Goal: Information Seeking & Learning: Compare options

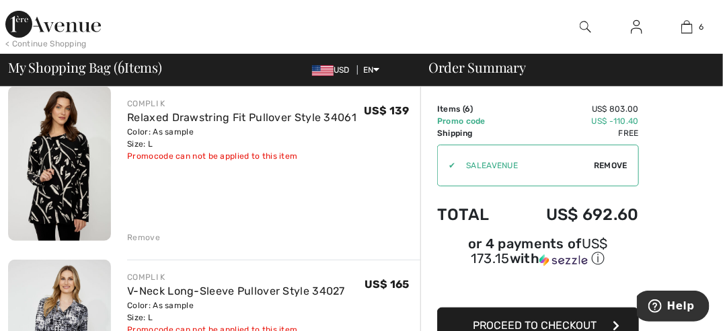
scroll to position [122, 0]
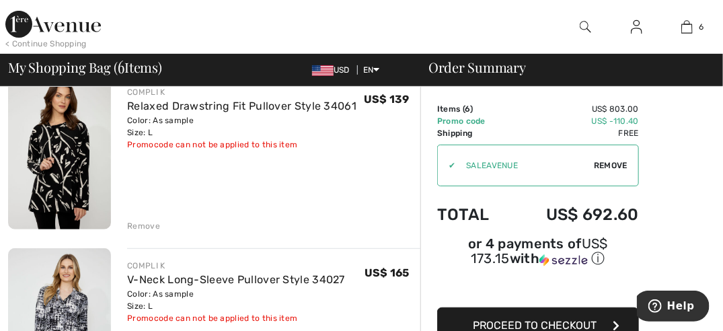
click at [69, 173] on img at bounding box center [59, 152] width 103 height 155
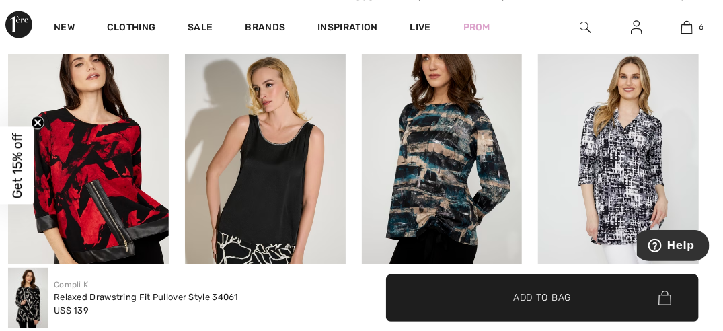
scroll to position [897, 0]
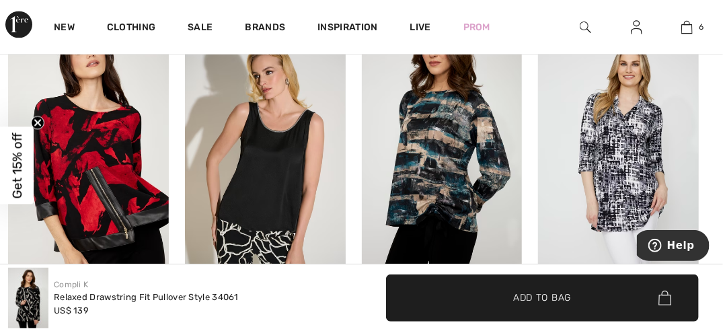
click at [619, 148] on img at bounding box center [618, 154] width 161 height 241
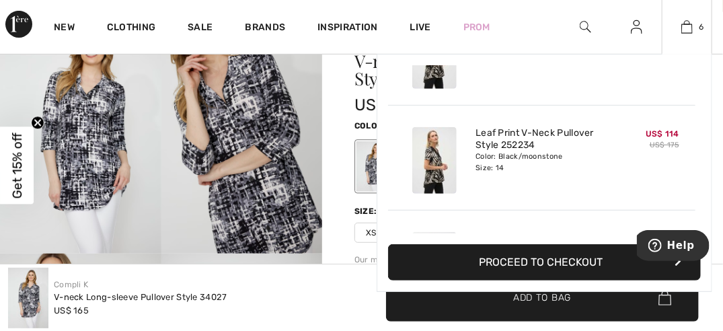
scroll to position [371, 0]
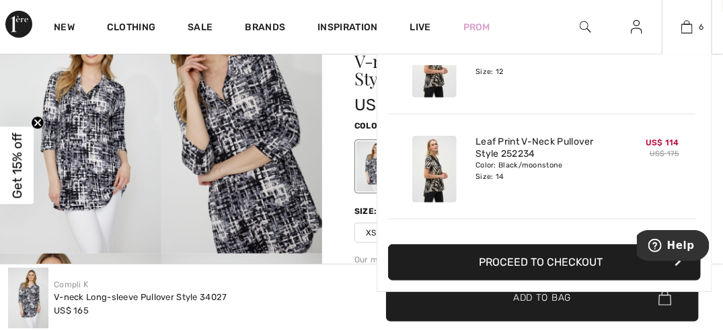
click at [429, 172] on img at bounding box center [434, 169] width 44 height 67
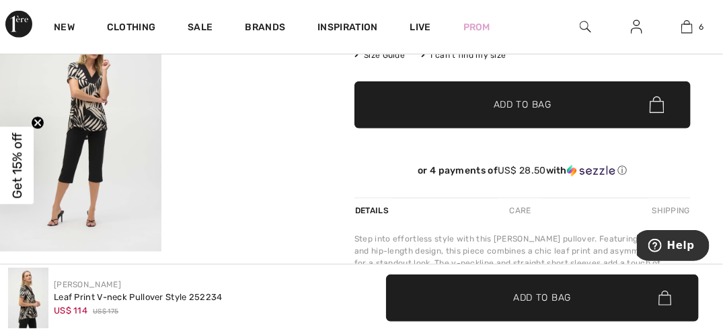
scroll to position [374, 0]
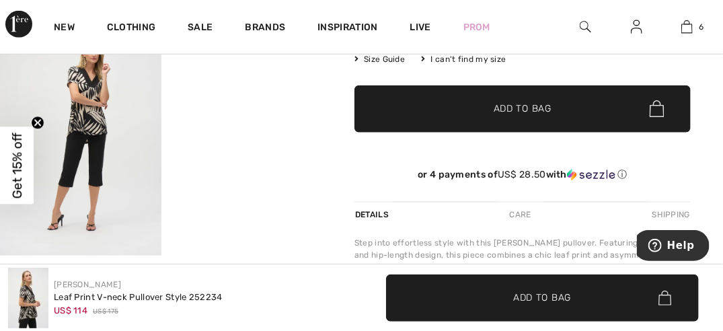
click at [274, 95] on video "Your browser does not support the video tag." at bounding box center [241, 54] width 161 height 81
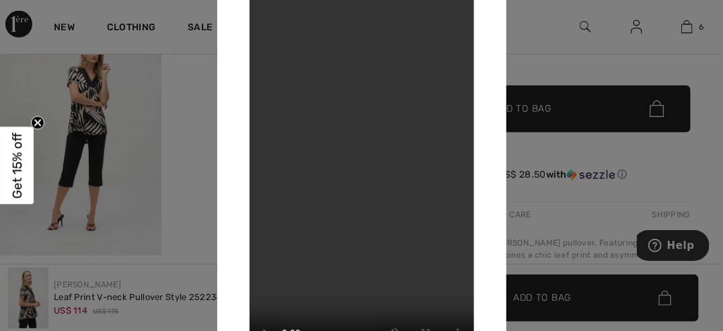
click at [351, 141] on video "Your browser does not support the video tag." at bounding box center [362, 166] width 225 height 400
click at [387, 193] on video "Your browser does not support the video tag." at bounding box center [362, 166] width 225 height 400
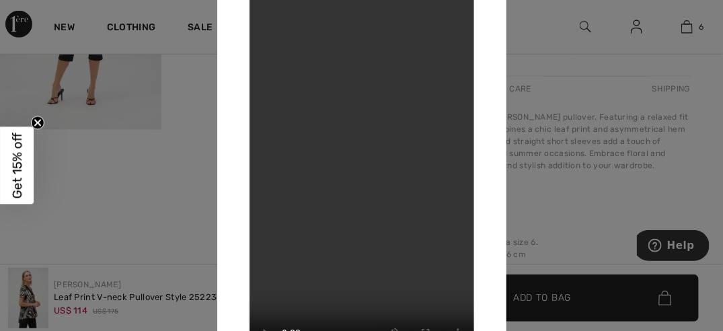
scroll to position [508, 0]
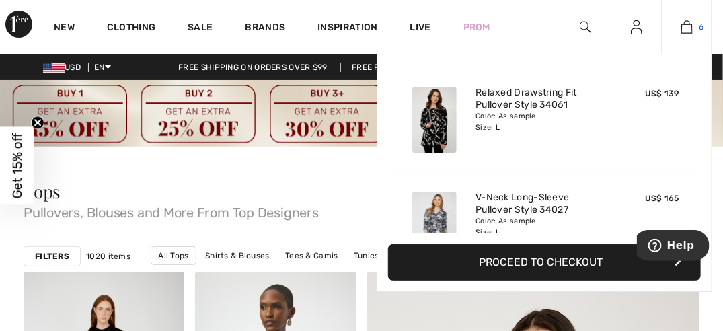
click at [687, 31] on img at bounding box center [687, 27] width 11 height 16
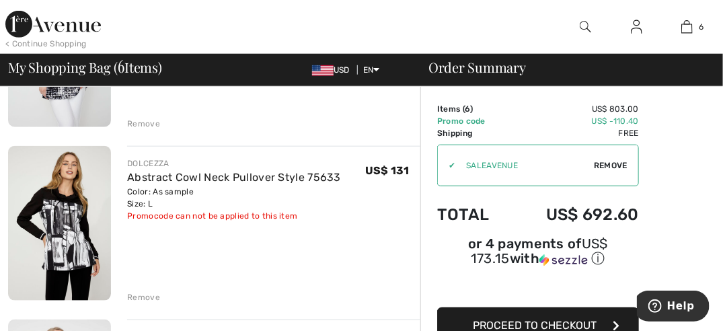
scroll to position [405, 0]
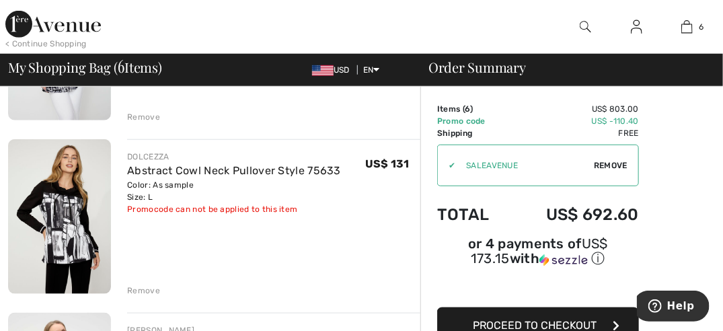
click at [73, 228] on img at bounding box center [59, 216] width 103 height 155
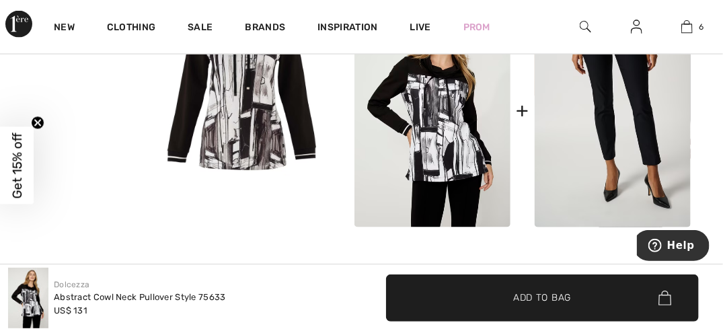
scroll to position [639, 0]
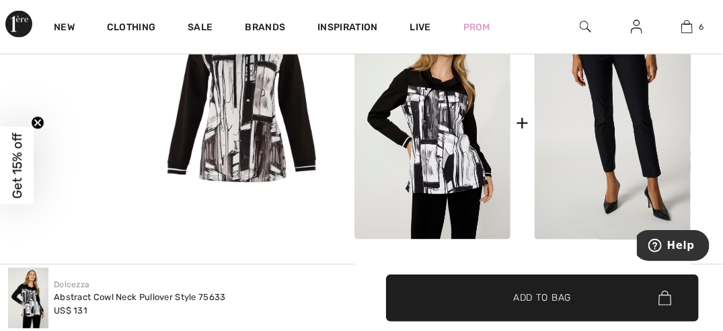
click at [121, 71] on video "Your browser does not support the video tag." at bounding box center [80, 31] width 161 height 81
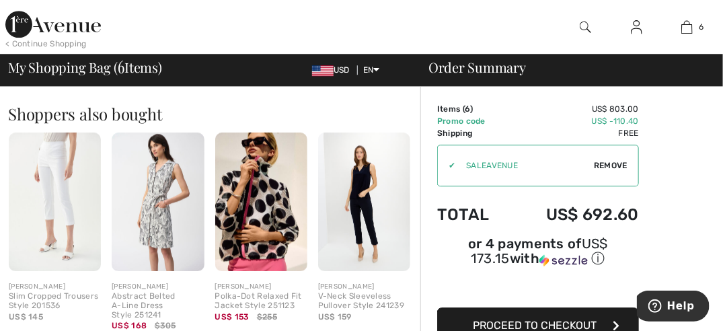
scroll to position [1161, 0]
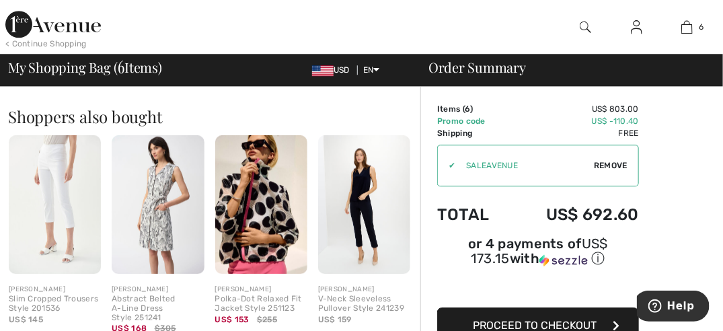
click at [173, 205] on img at bounding box center [158, 204] width 92 height 139
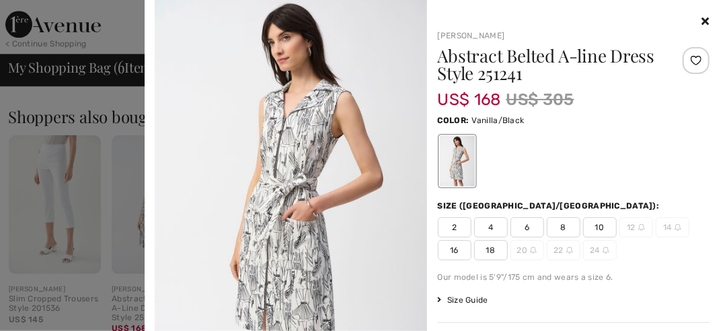
click at [296, 187] on img at bounding box center [291, 204] width 272 height 408
click at [468, 161] on div at bounding box center [456, 161] width 35 height 50
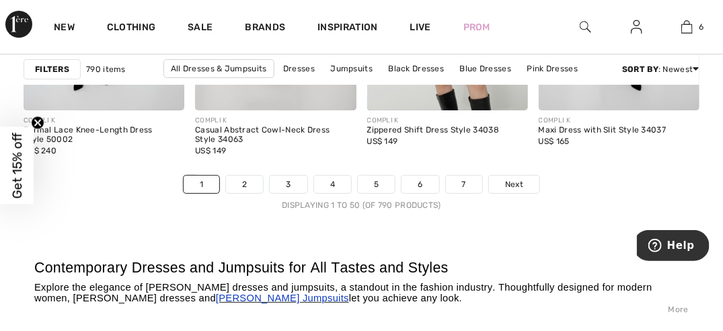
scroll to position [5097, 0]
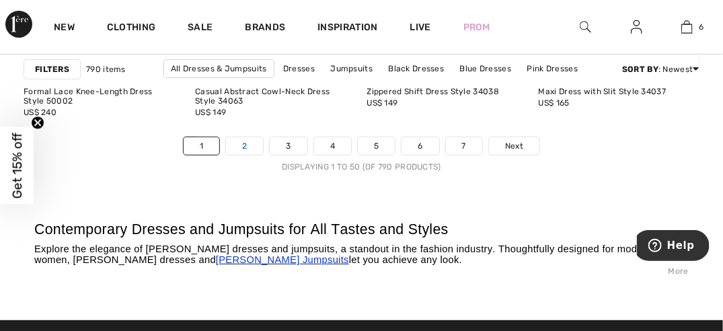
click at [240, 145] on link "2" at bounding box center [244, 145] width 37 height 17
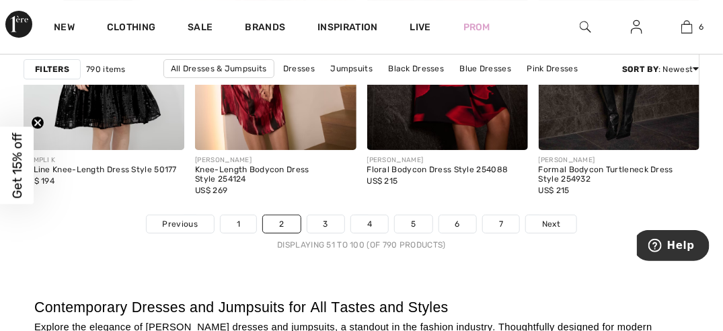
scroll to position [5027, 0]
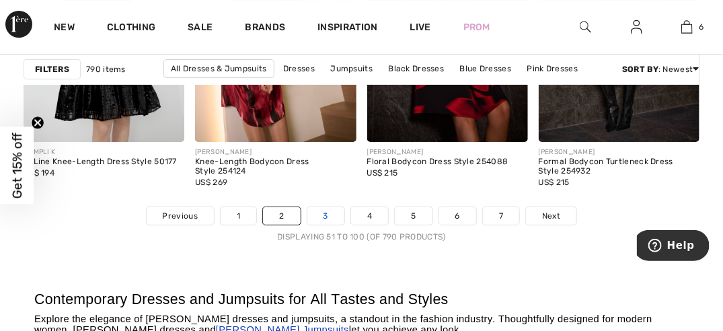
click at [324, 212] on link "3" at bounding box center [325, 215] width 37 height 17
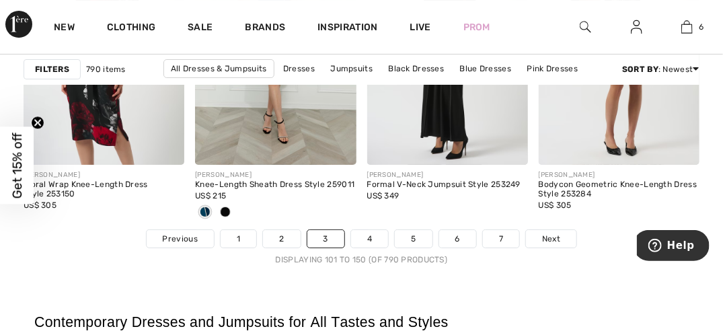
scroll to position [5042, 0]
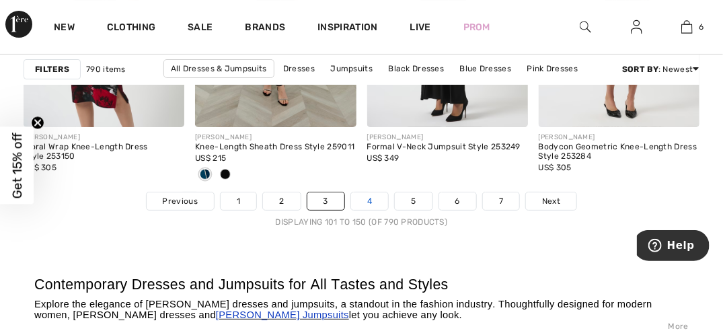
click at [369, 201] on link "4" at bounding box center [369, 200] width 37 height 17
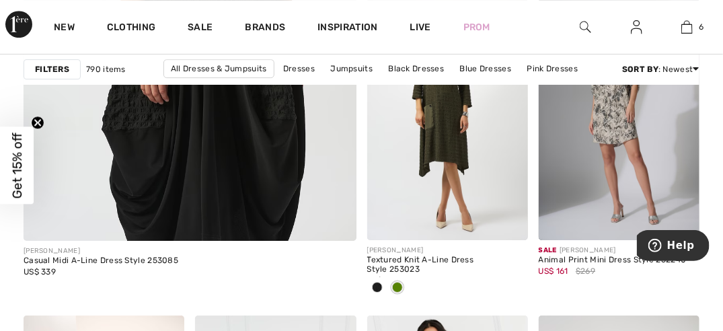
scroll to position [2979, 0]
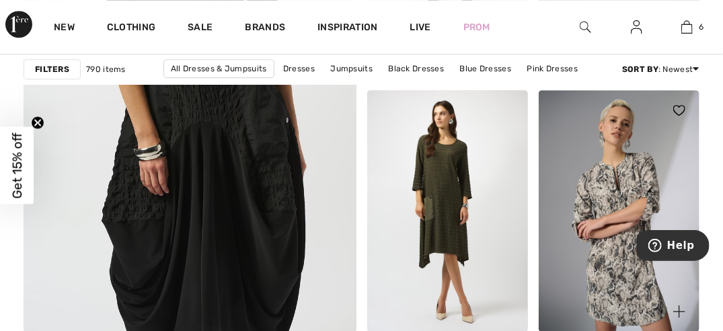
click at [631, 192] on img at bounding box center [619, 211] width 161 height 242
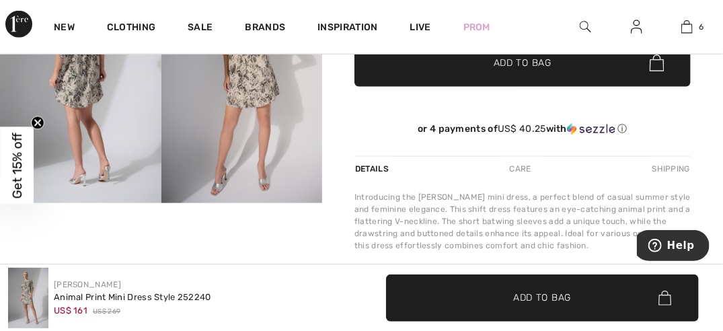
scroll to position [345, 0]
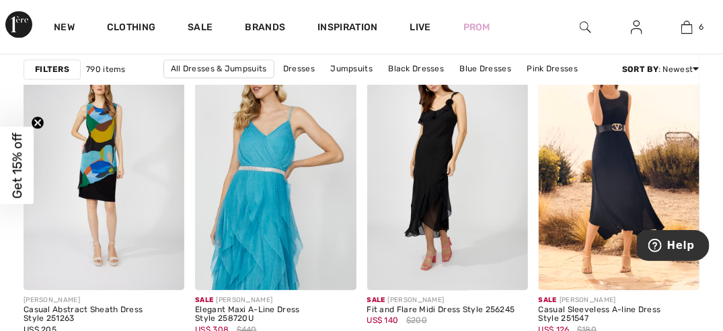
scroll to position [4216, 0]
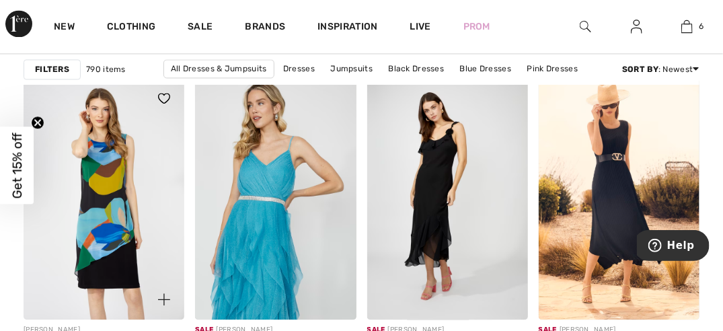
click at [98, 176] on img at bounding box center [104, 200] width 161 height 242
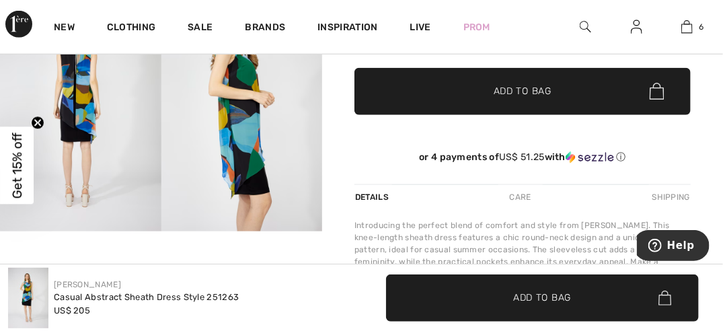
scroll to position [303, 0]
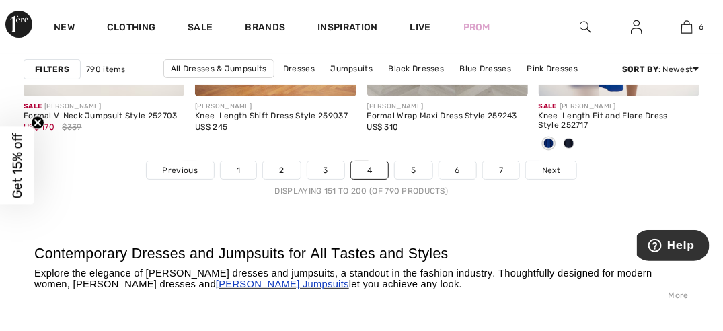
scroll to position [5103, 0]
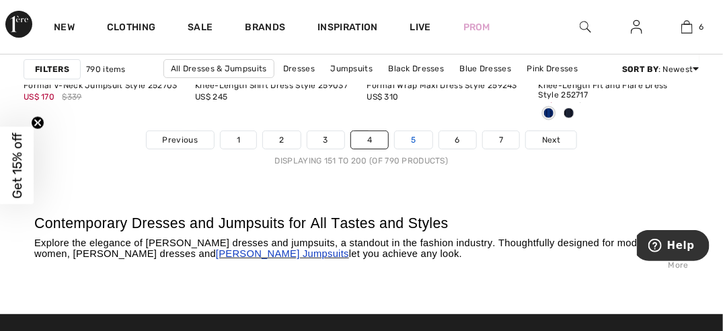
click at [409, 137] on link "5" at bounding box center [413, 139] width 37 height 17
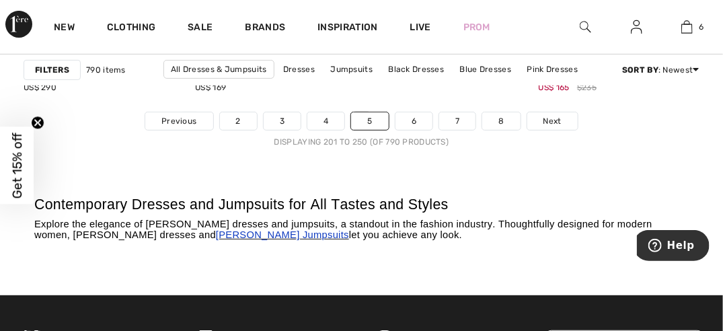
scroll to position [5091, 0]
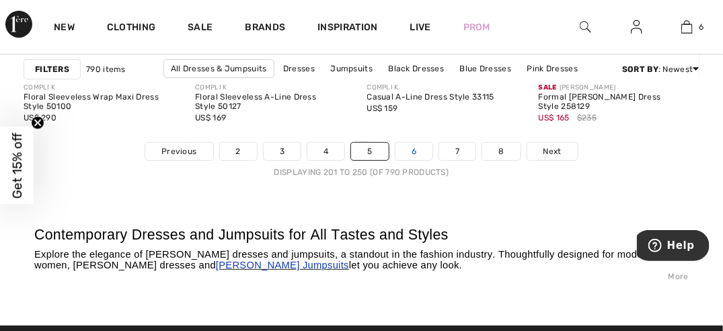
click at [411, 155] on link "6" at bounding box center [414, 151] width 37 height 17
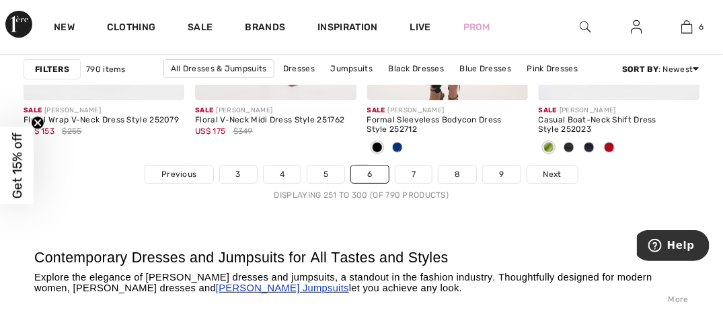
scroll to position [5107, 0]
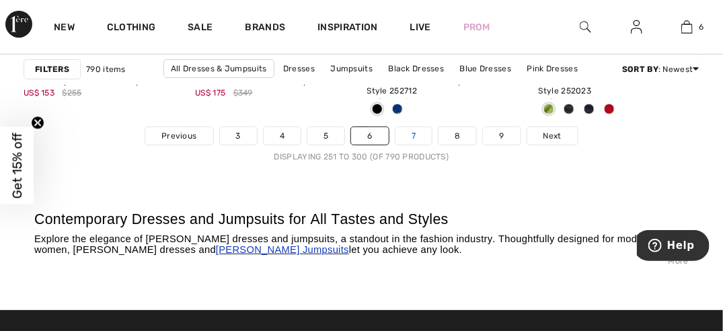
click at [406, 139] on link "7" at bounding box center [414, 135] width 36 height 17
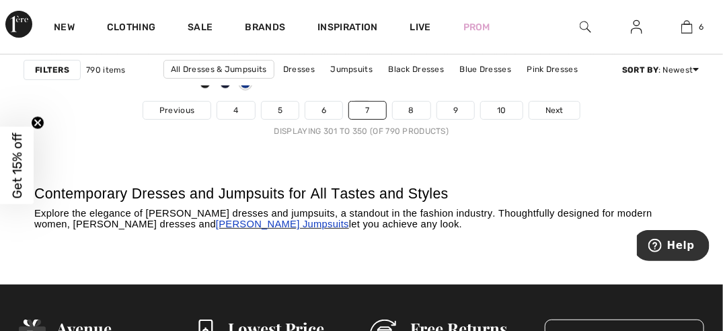
scroll to position [5148, 0]
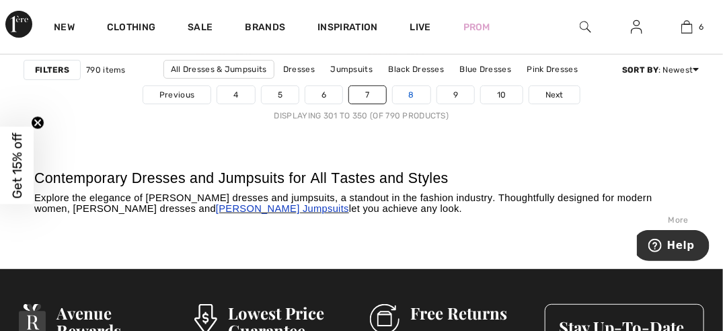
click at [413, 93] on link "8" at bounding box center [412, 94] width 38 height 17
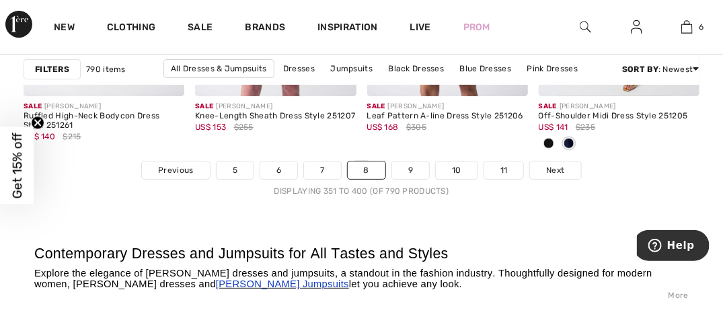
scroll to position [5042, 0]
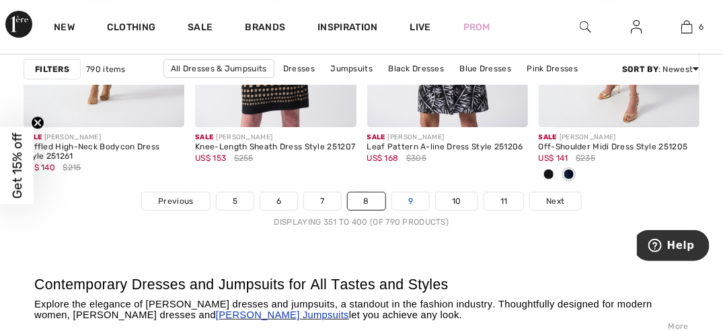
click at [406, 198] on link "9" at bounding box center [410, 200] width 37 height 17
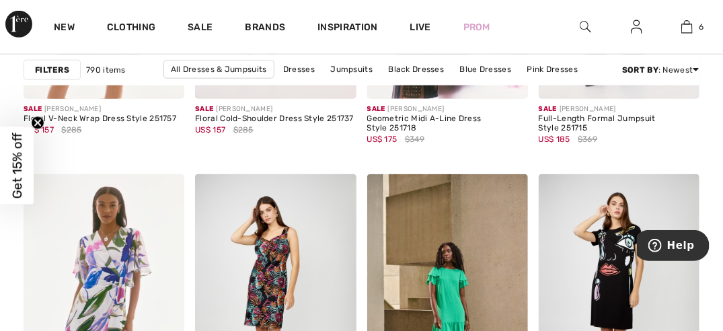
scroll to position [2248, 0]
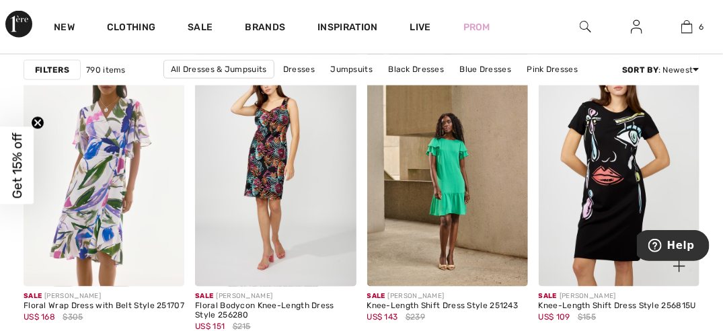
click at [638, 162] on img at bounding box center [619, 166] width 161 height 242
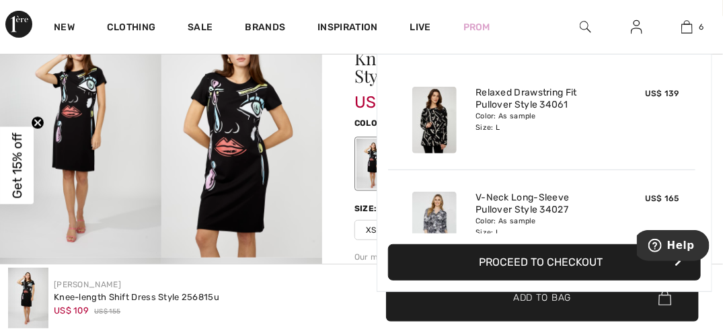
scroll to position [123, 0]
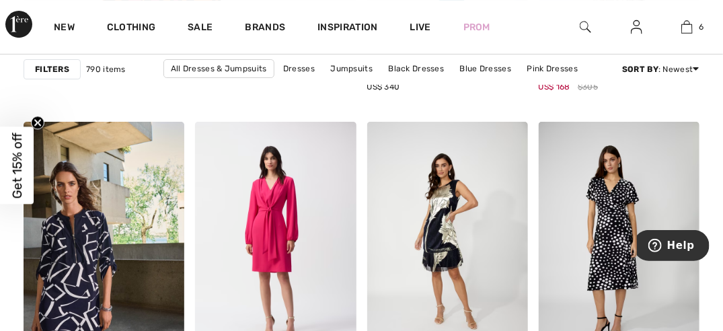
scroll to position [3317, 0]
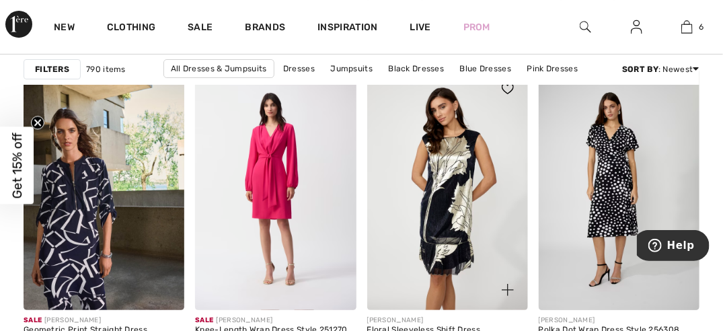
click at [449, 196] on img at bounding box center [447, 190] width 161 height 242
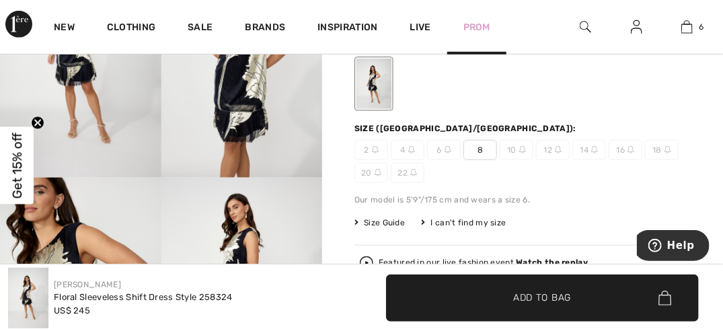
scroll to position [199, 0]
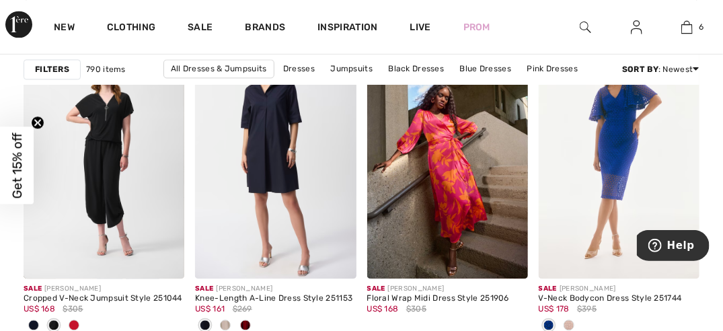
scroll to position [4288, 0]
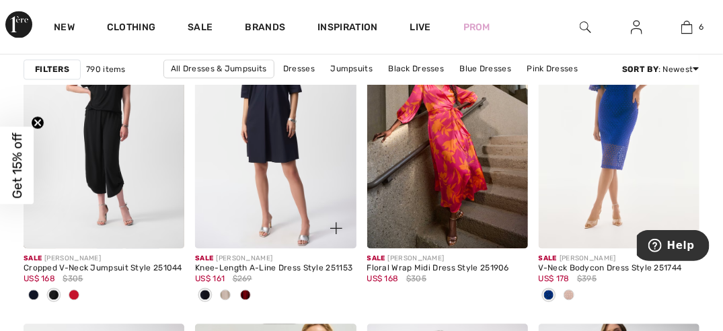
click at [229, 293] on span at bounding box center [225, 294] width 11 height 11
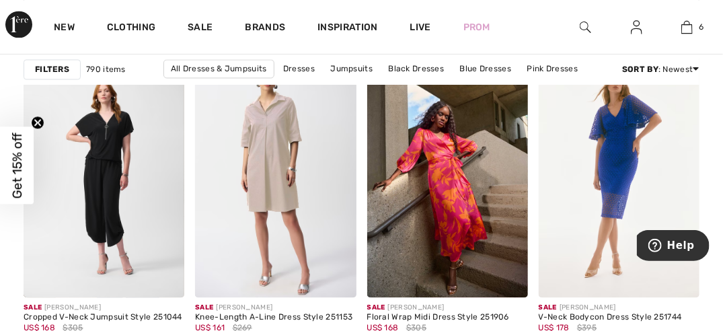
scroll to position [4276, 0]
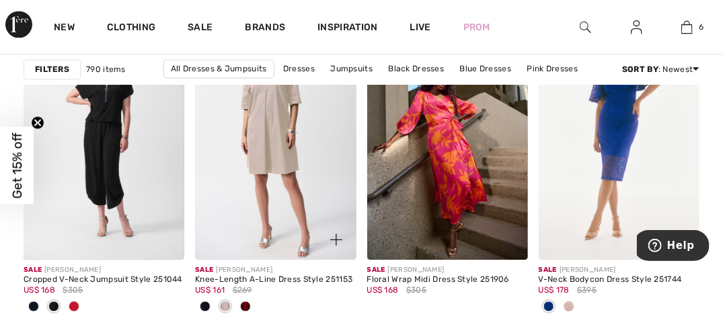
click at [246, 305] on span at bounding box center [245, 306] width 11 height 11
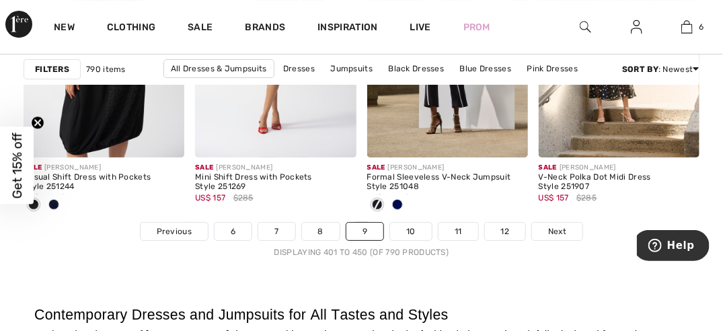
scroll to position [5103, 0]
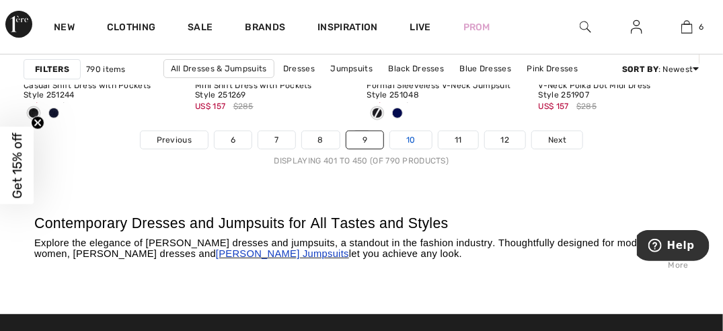
click at [410, 140] on link "10" at bounding box center [411, 139] width 42 height 17
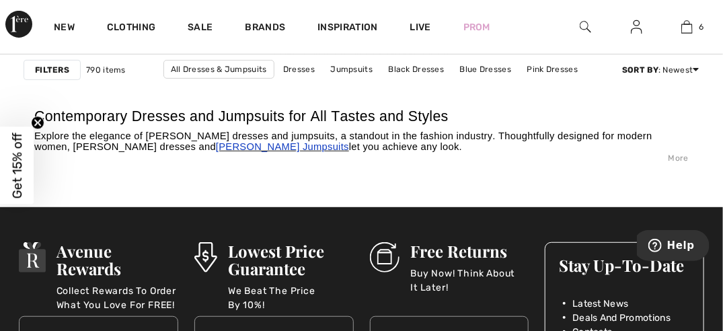
scroll to position [5050, 0]
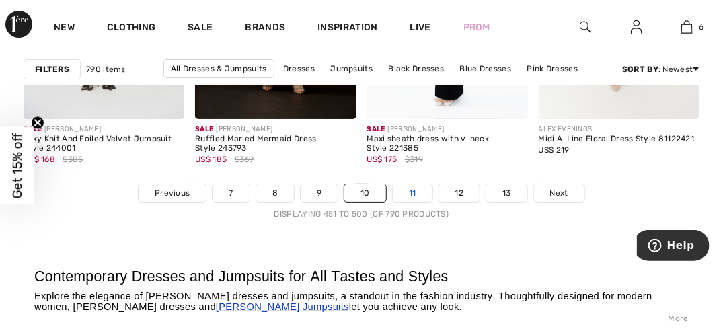
click at [412, 188] on link "11" at bounding box center [413, 192] width 40 height 17
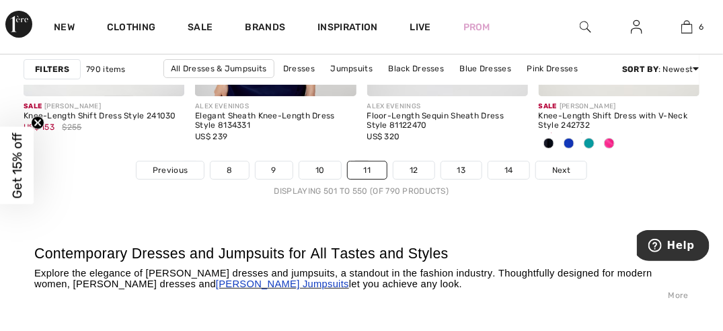
scroll to position [5050, 0]
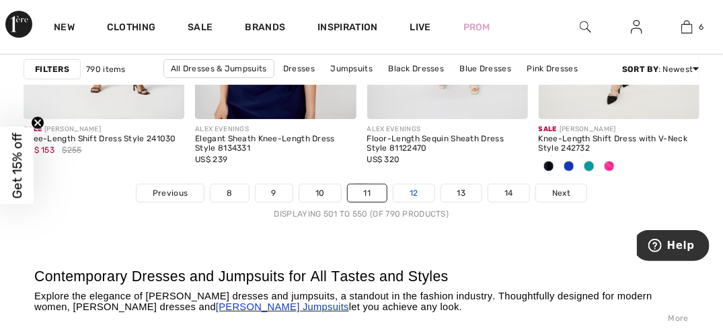
click at [415, 191] on link "12" at bounding box center [414, 192] width 41 height 17
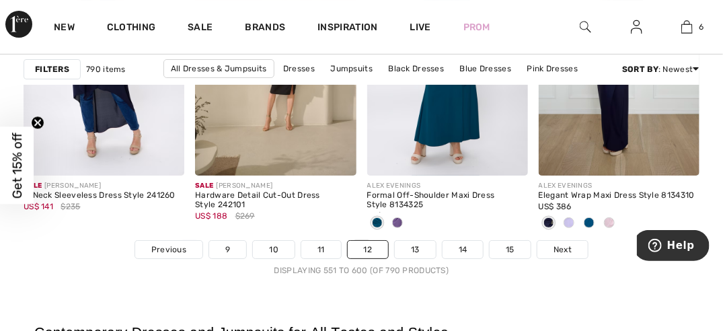
scroll to position [5050, 0]
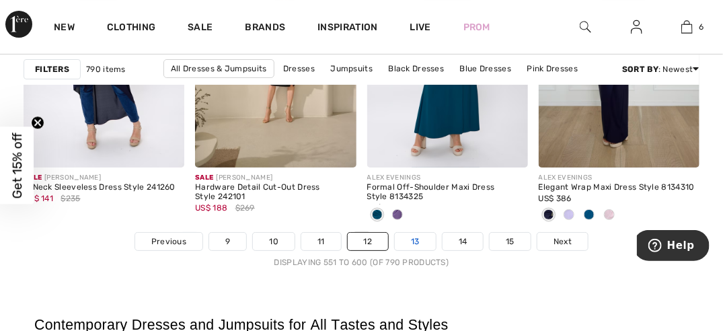
click at [423, 233] on link "13" at bounding box center [415, 241] width 41 height 17
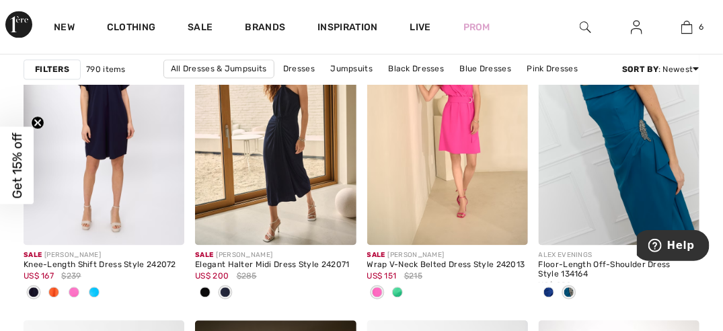
scroll to position [909, 0]
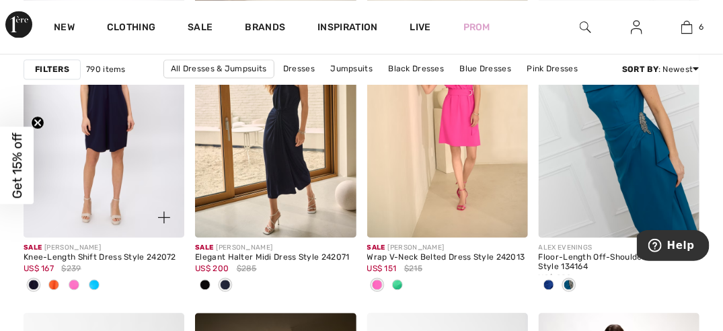
click at [91, 285] on span at bounding box center [94, 284] width 11 height 11
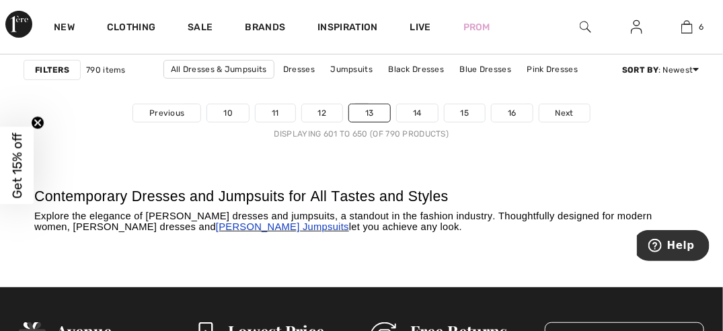
scroll to position [5137, 0]
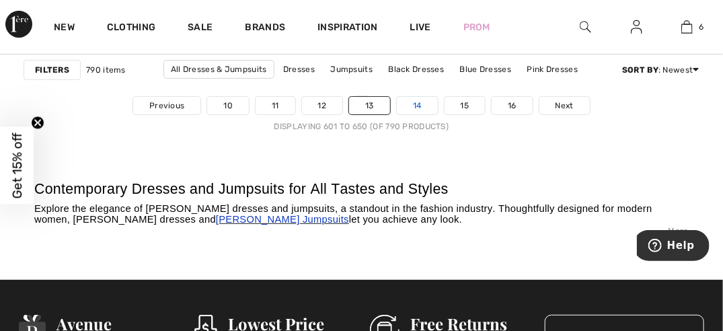
click at [420, 101] on link "14" at bounding box center [417, 105] width 41 height 17
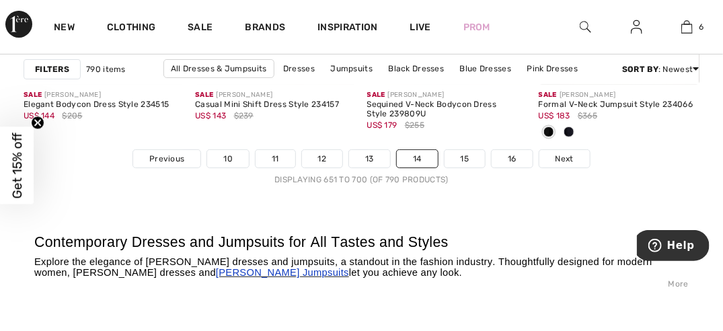
scroll to position [5030, 0]
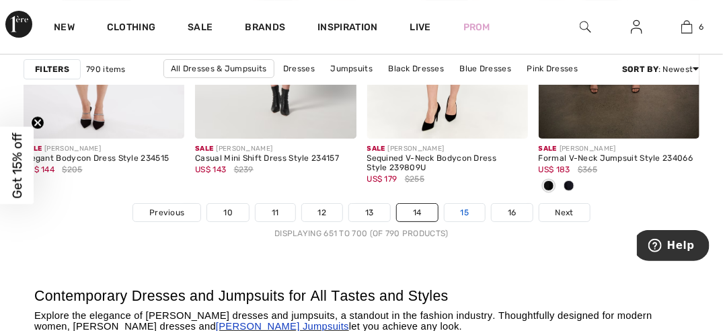
click at [470, 210] on link "15" at bounding box center [465, 212] width 41 height 17
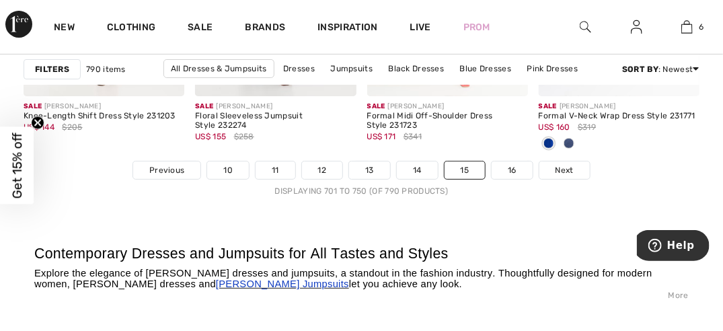
scroll to position [5042, 0]
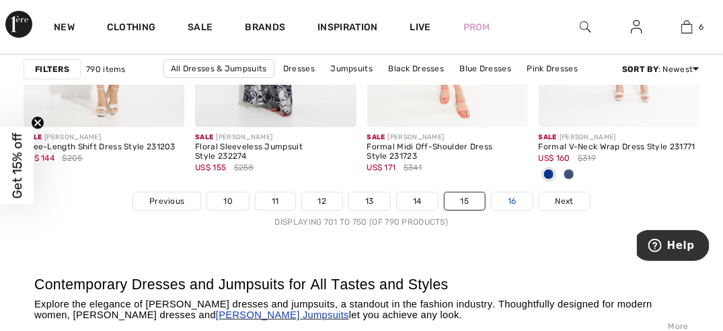
click at [504, 200] on link "16" at bounding box center [512, 200] width 41 height 17
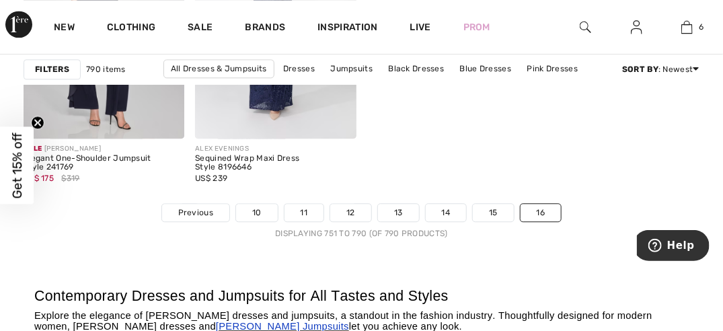
scroll to position [4370, 0]
